Goal: Information Seeking & Learning: Learn about a topic

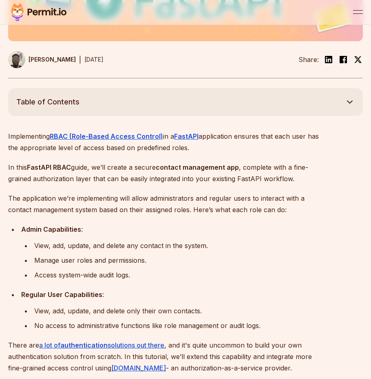
scroll to position [343, 0]
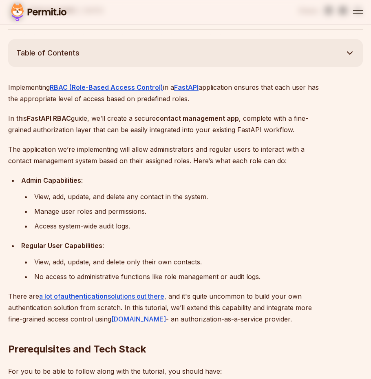
click at [288, 82] on p "Implementing RBAC (Role-Based Access Control) in a FastAPI application ensures …" at bounding box center [164, 93] width 313 height 23
click at [173, 91] on p "Implementing RBAC (Role-Based Access Control) in a FastAPI application ensures …" at bounding box center [164, 93] width 313 height 23
click at [17, 88] on p "Implementing RBAC (Role-Based Access Control) in a FastAPI application ensures …" at bounding box center [164, 93] width 313 height 23
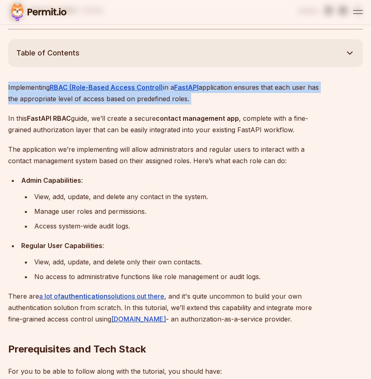
click at [17, 88] on p "Implementing RBAC (Role-Based Access Control) in a FastAPI application ensures …" at bounding box center [164, 93] width 313 height 23
click at [212, 87] on p "Implementing RBAC (Role-Based Access Control) in a FastAPI application ensures …" at bounding box center [164, 93] width 313 height 23
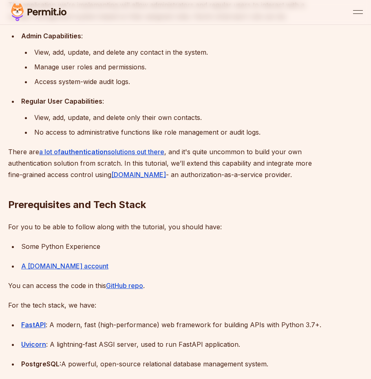
scroll to position [489, 0]
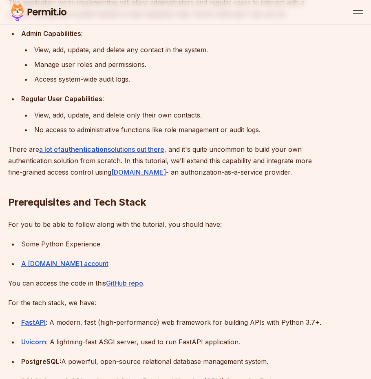
click at [207, 124] on div "No access to administrative functions like role management or audit logs." at bounding box center [177, 129] width 287 height 11
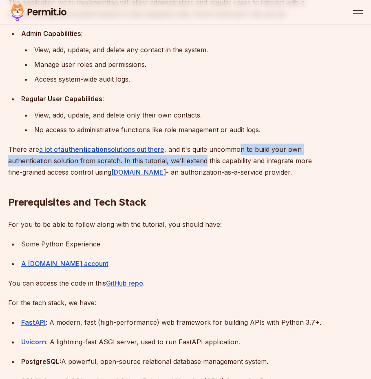
drag, startPoint x: 245, startPoint y: 138, endPoint x: 204, endPoint y: 150, distance: 42.2
click at [204, 150] on p "There are a lot of authentication solutions out there , and it's quite uncommon…" at bounding box center [164, 161] width 313 height 34
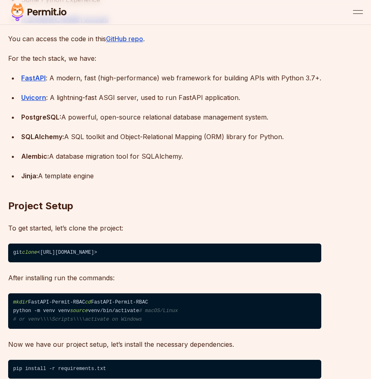
scroll to position [734, 0]
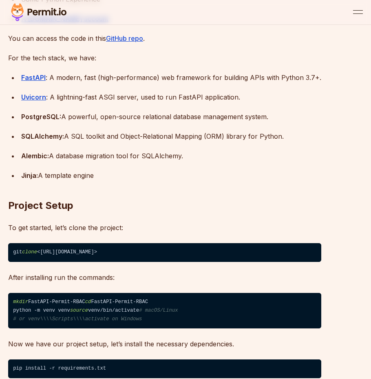
drag, startPoint x: 235, startPoint y: 163, endPoint x: 224, endPoint y: 163, distance: 11.4
click at [232, 166] on h2 "Project Setup" at bounding box center [164, 189] width 313 height 46
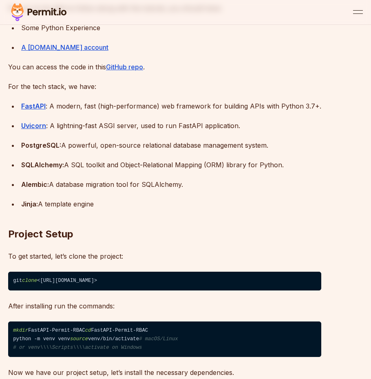
scroll to position [685, 0]
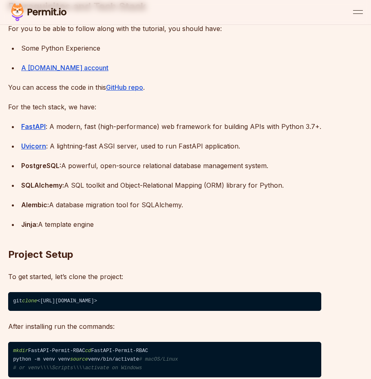
click at [162, 101] on p "For the tech stack, we have:" at bounding box center [164, 106] width 313 height 11
click at [87, 101] on p "For the tech stack, we have:" at bounding box center [164, 106] width 313 height 11
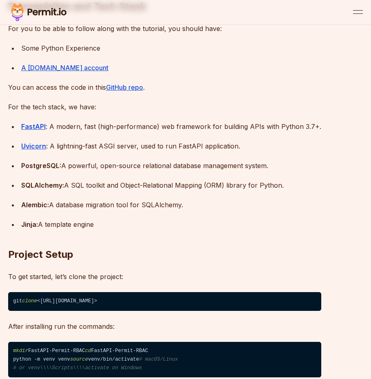
click at [214, 121] on div "FastAPI : A modern, fast (high-performance) web framework for building APIs wit…" at bounding box center [171, 126] width 300 height 11
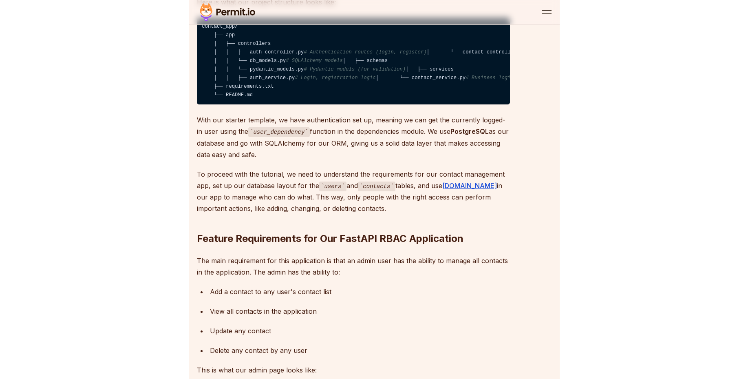
scroll to position [1175, 0]
